Goal: Transaction & Acquisition: Purchase product/service

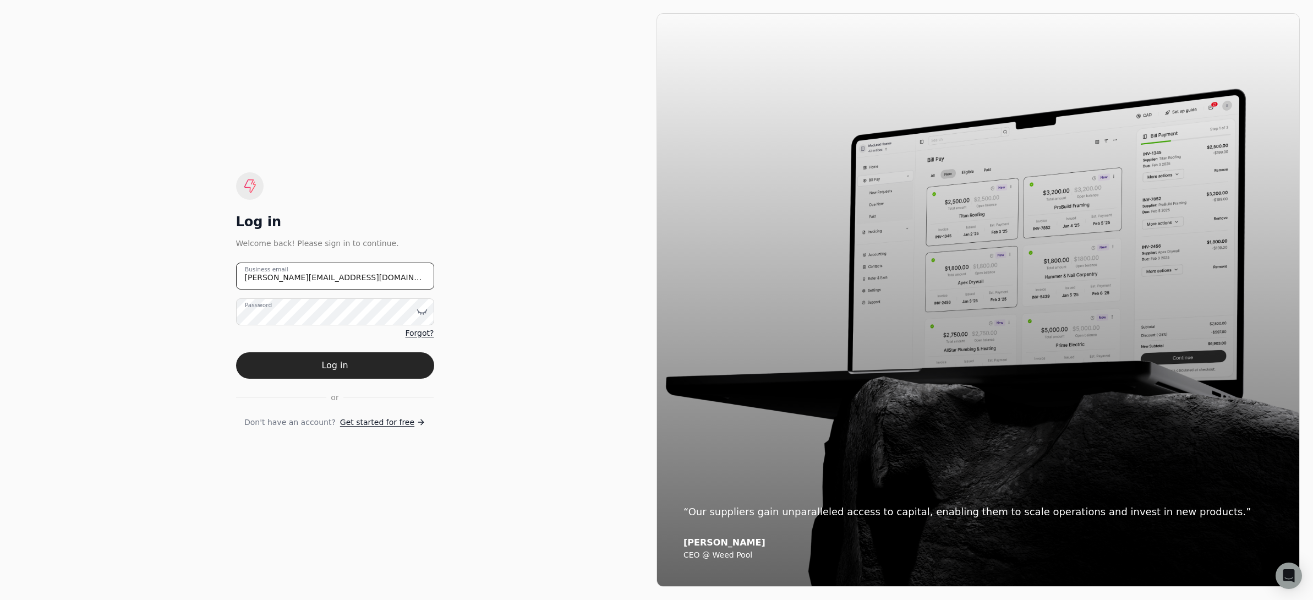
click at [326, 280] on email "[PERSON_NAME][EMAIL_ADDRESS][DOMAIN_NAME]" at bounding box center [335, 276] width 198 height 27
click at [332, 280] on email "[PERSON_NAME][EMAIL_ADDRESS][DOMAIN_NAME]" at bounding box center [335, 276] width 198 height 27
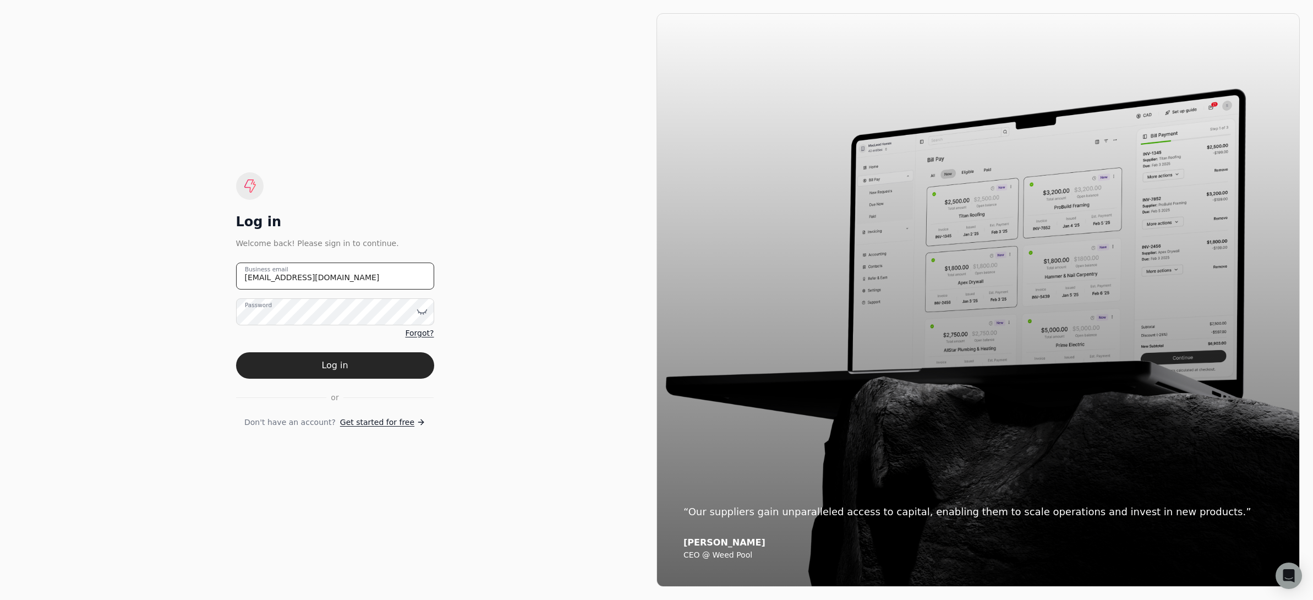
type email "[EMAIL_ADDRESS][DOMAIN_NAME]"
click at [544, 248] on div "Log in Welcome back! Please sign in to continue. [EMAIL_ADDRESS][DOMAIN_NAME] B…" at bounding box center [335, 300] width 644 height 574
click at [537, 288] on div "Log in Welcome back! Please sign in to continue. [EMAIL_ADDRESS][DOMAIN_NAME] B…" at bounding box center [335, 300] width 644 height 574
click at [353, 280] on email "[EMAIL_ADDRESS][DOMAIN_NAME]" at bounding box center [335, 276] width 198 height 27
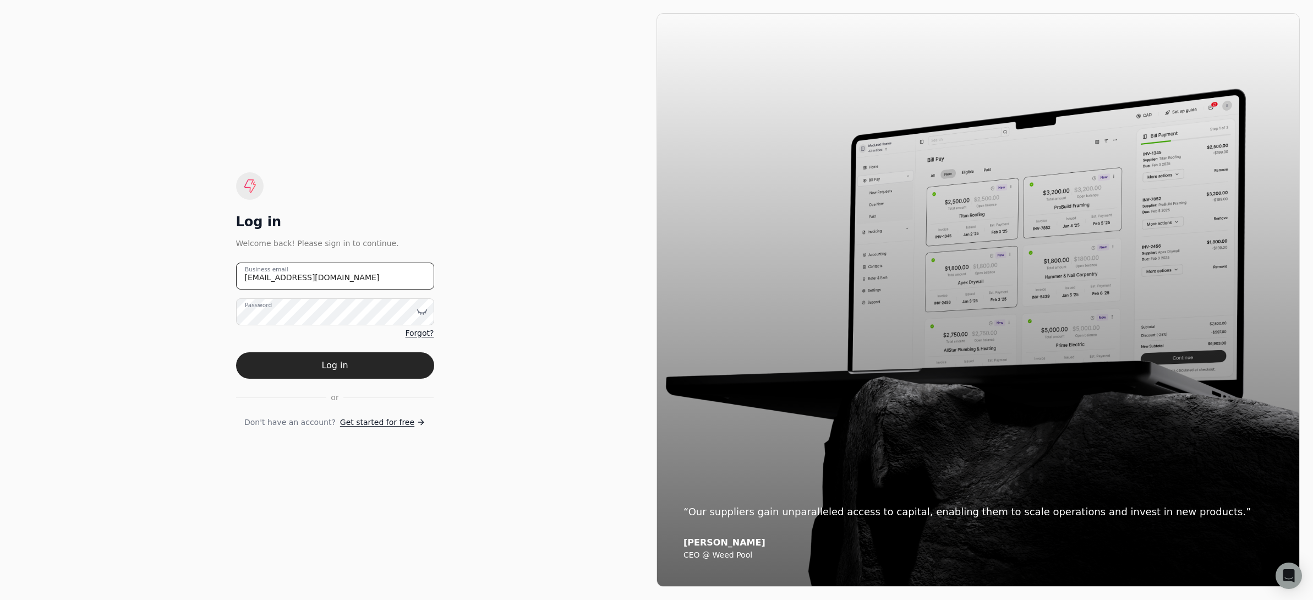
click at [353, 280] on email "[EMAIL_ADDRESS][DOMAIN_NAME]" at bounding box center [335, 276] width 198 height 27
click at [484, 201] on div "Log in Welcome back! Please sign in to continue. Business email Password Forgot…" at bounding box center [335, 300] width 644 height 574
click at [340, 280] on email "Business email" at bounding box center [335, 276] width 198 height 27
click at [524, 261] on div "Log in Welcome back! Please sign in to continue. Business email Password Forgot…" at bounding box center [335, 300] width 644 height 574
click at [318, 276] on email "Business email" at bounding box center [335, 276] width 198 height 27
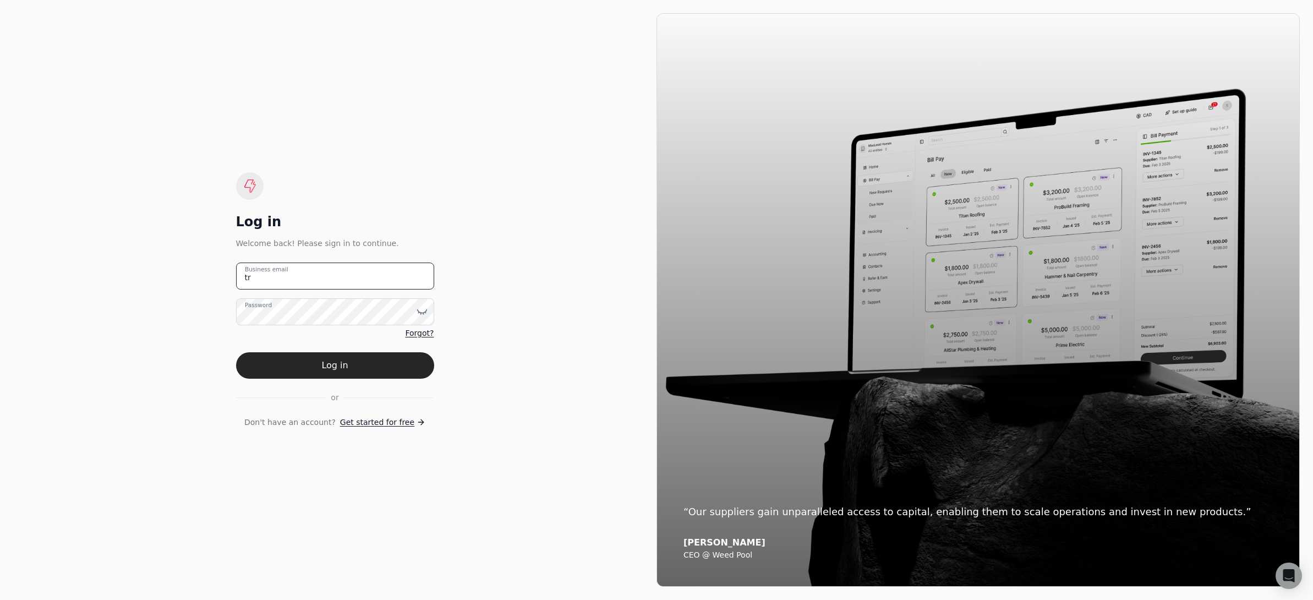
type email "t"
click at [602, 258] on div "Log in Welcome back! Please sign in to continue. Business email Password Forgot…" at bounding box center [335, 300] width 644 height 574
type email "[EMAIL_ADDRESS][DOMAIN_NAME]"
drag, startPoint x: 372, startPoint y: 370, endPoint x: 434, endPoint y: 363, distance: 62.6
click at [372, 370] on button "Log in" at bounding box center [335, 365] width 198 height 26
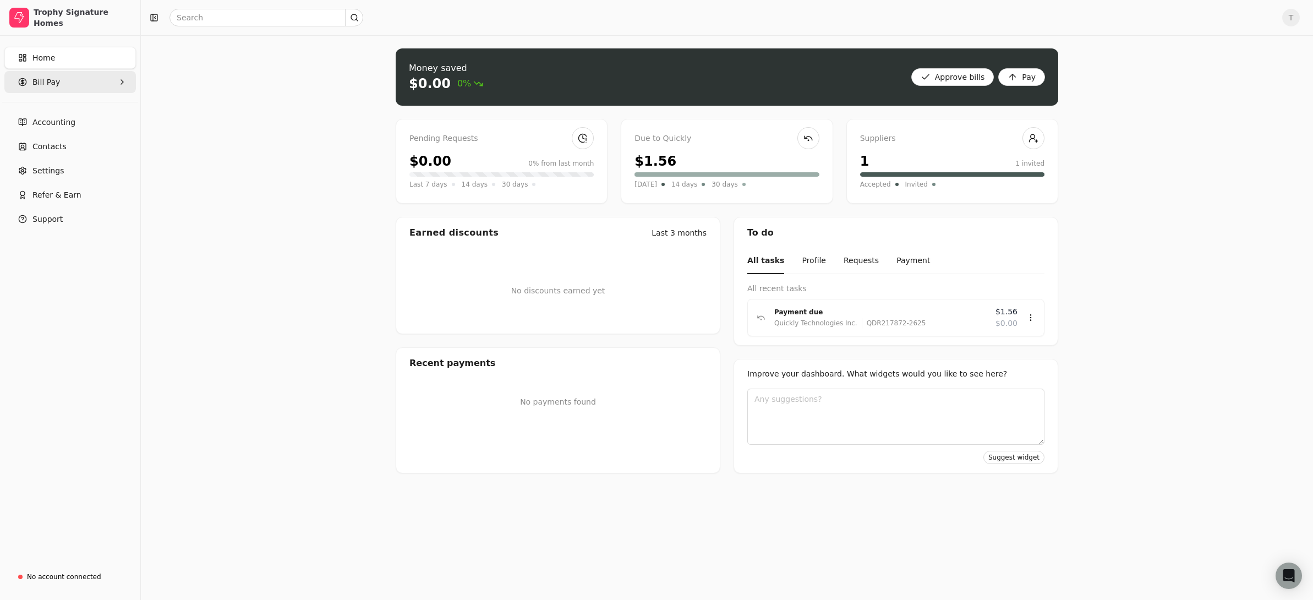
click at [47, 78] on span "Bill Pay" at bounding box center [46, 83] width 28 height 12
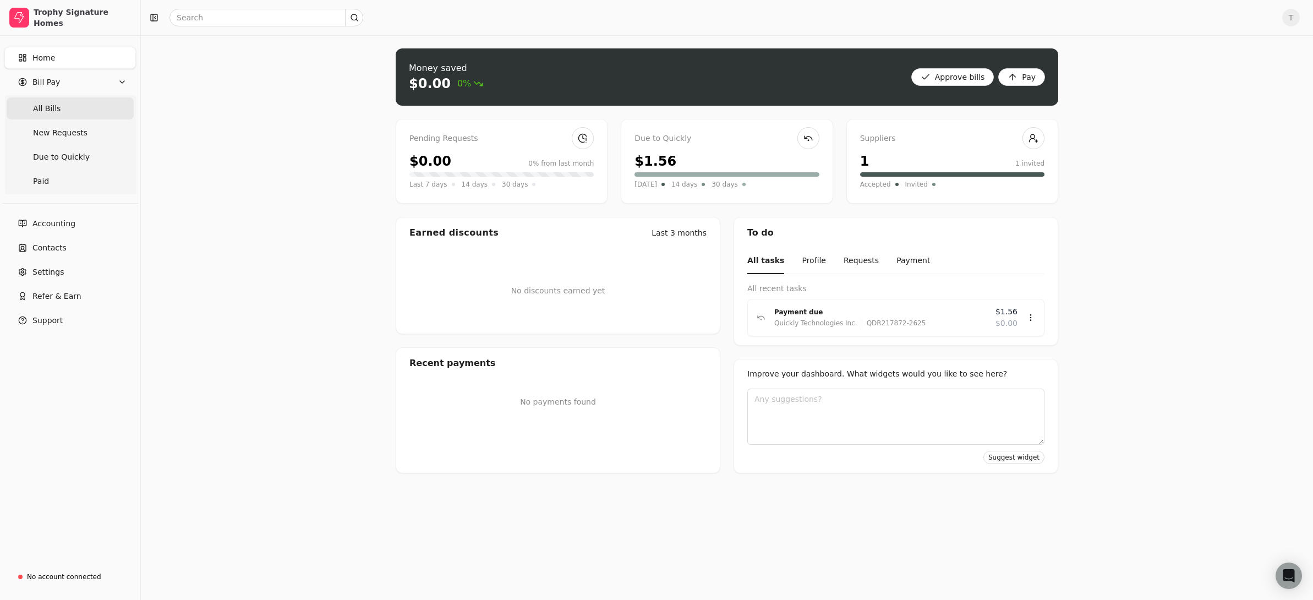
click at [66, 106] on Bills "All Bills" at bounding box center [70, 108] width 127 height 22
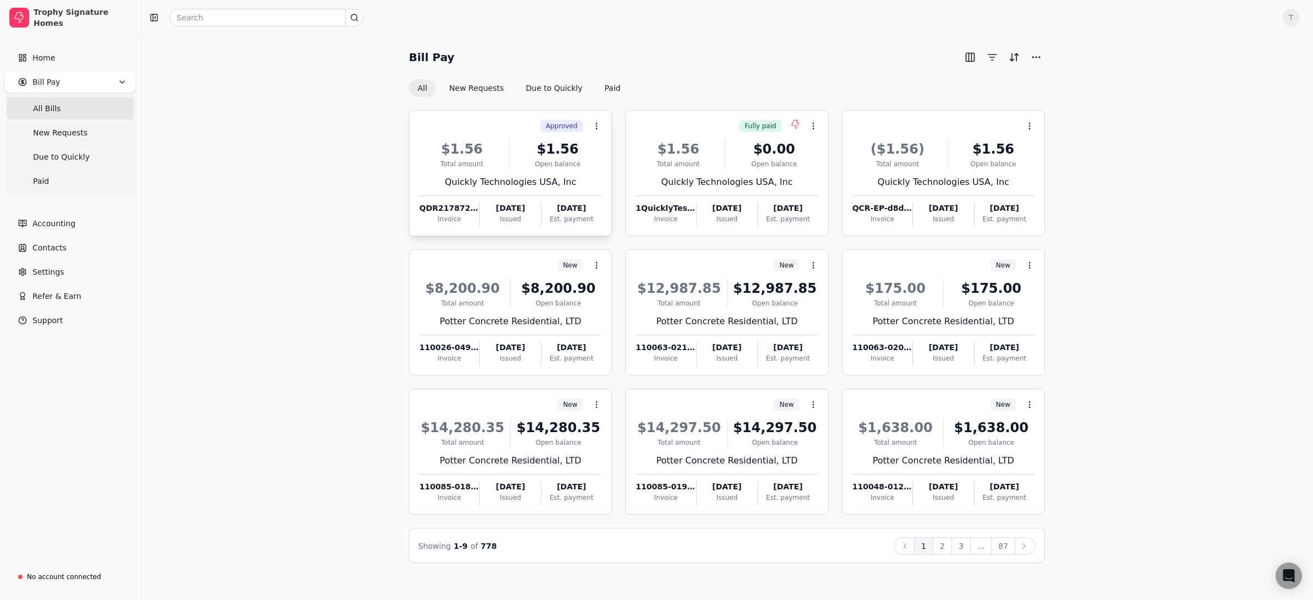
click at [515, 154] on div "$1.56" at bounding box center [558, 149] width 88 height 20
click at [530, 125] on div "Approved Context Menu Button" at bounding box center [509, 126] width 184 height 19
click at [542, 90] on button "Due to Quickly" at bounding box center [554, 88] width 74 height 18
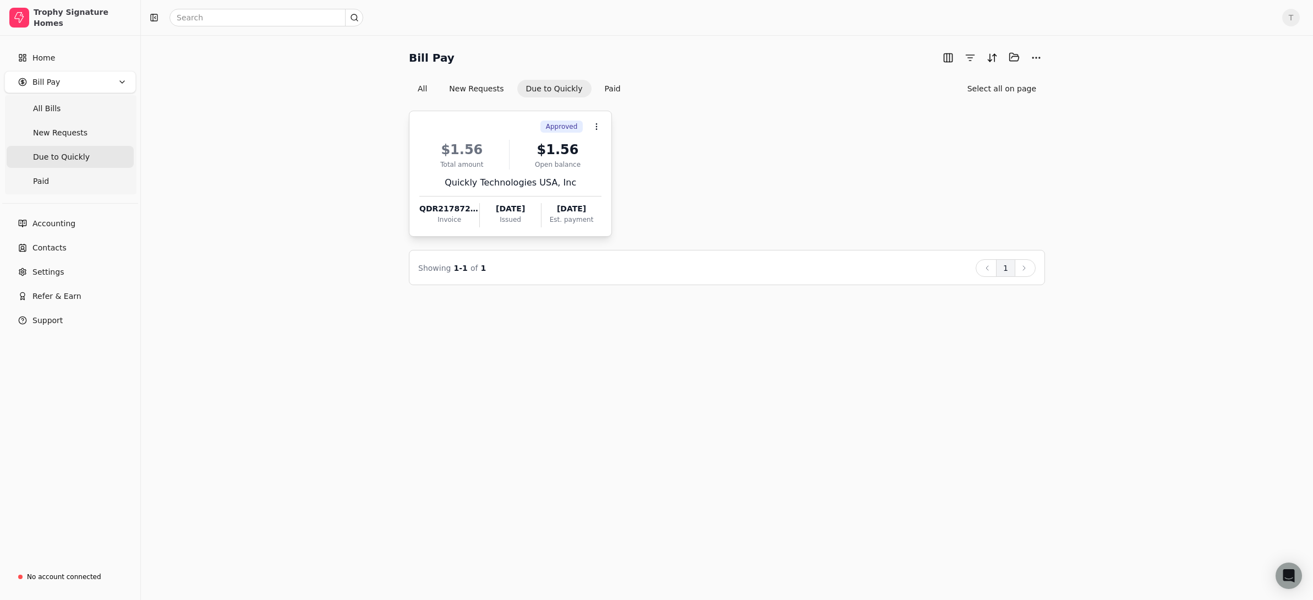
click at [521, 183] on div "Quickly Technologies USA, Inc" at bounding box center [510, 182] width 182 height 13
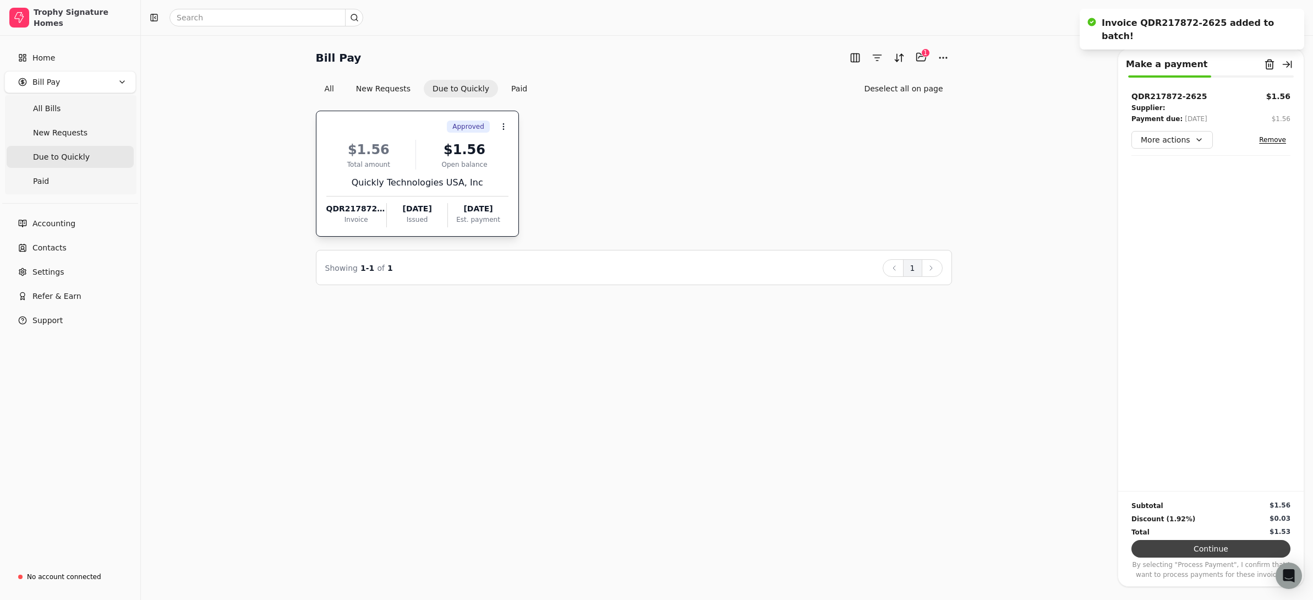
click at [1201, 548] on button "Continue" at bounding box center [1211, 549] width 159 height 18
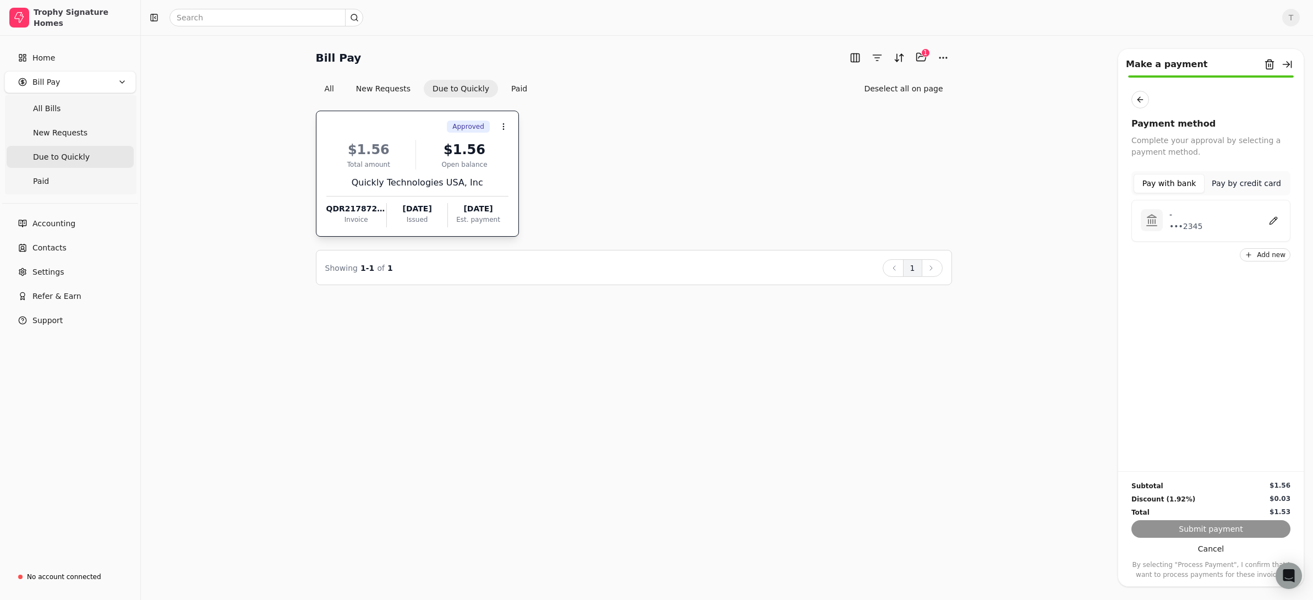
click at [1198, 225] on p "•••2345" at bounding box center [1186, 227] width 33 height 12
click at [1231, 527] on button "Submit payment" at bounding box center [1211, 529] width 159 height 18
